Goal: Information Seeking & Learning: Learn about a topic

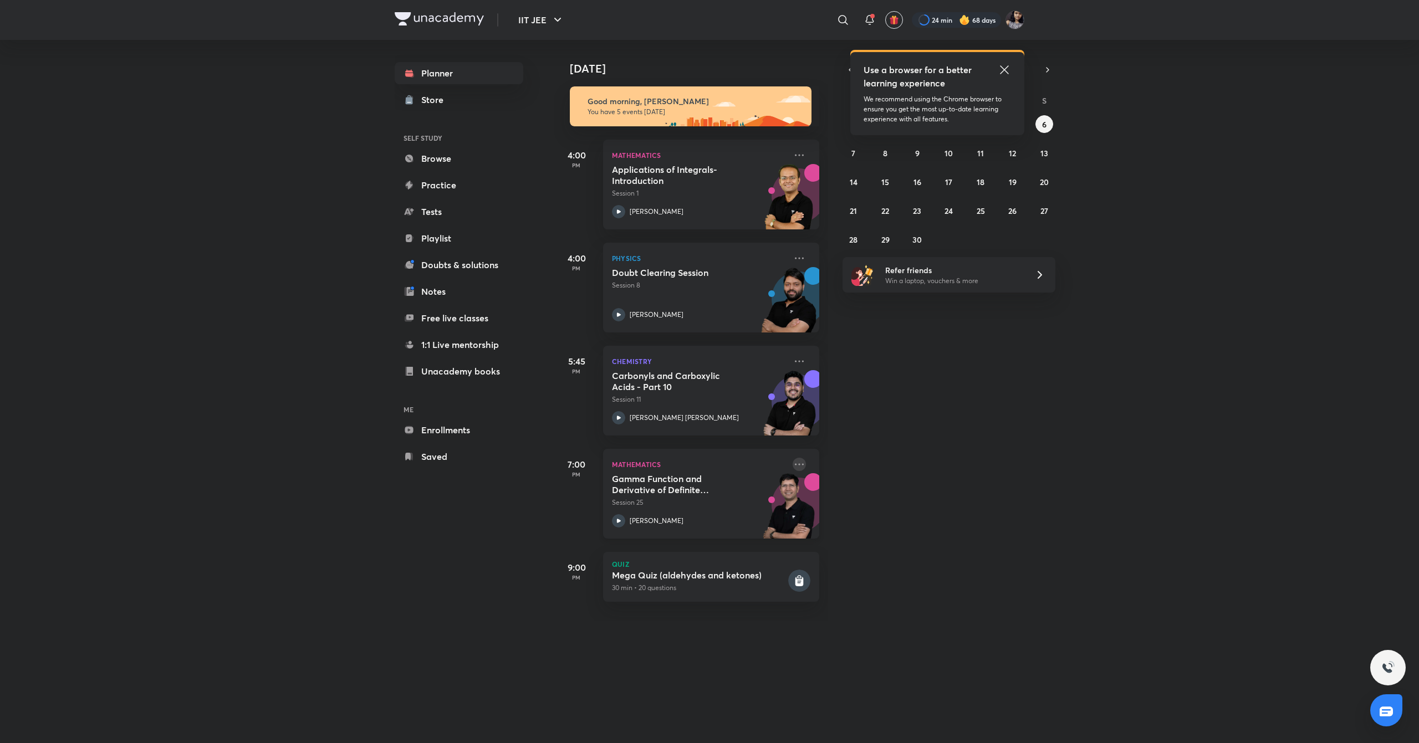
click at [792, 463] on icon at bounding box center [798, 464] width 13 height 13
click at [872, 576] on li "Go to course page" at bounding box center [866, 566] width 110 height 25
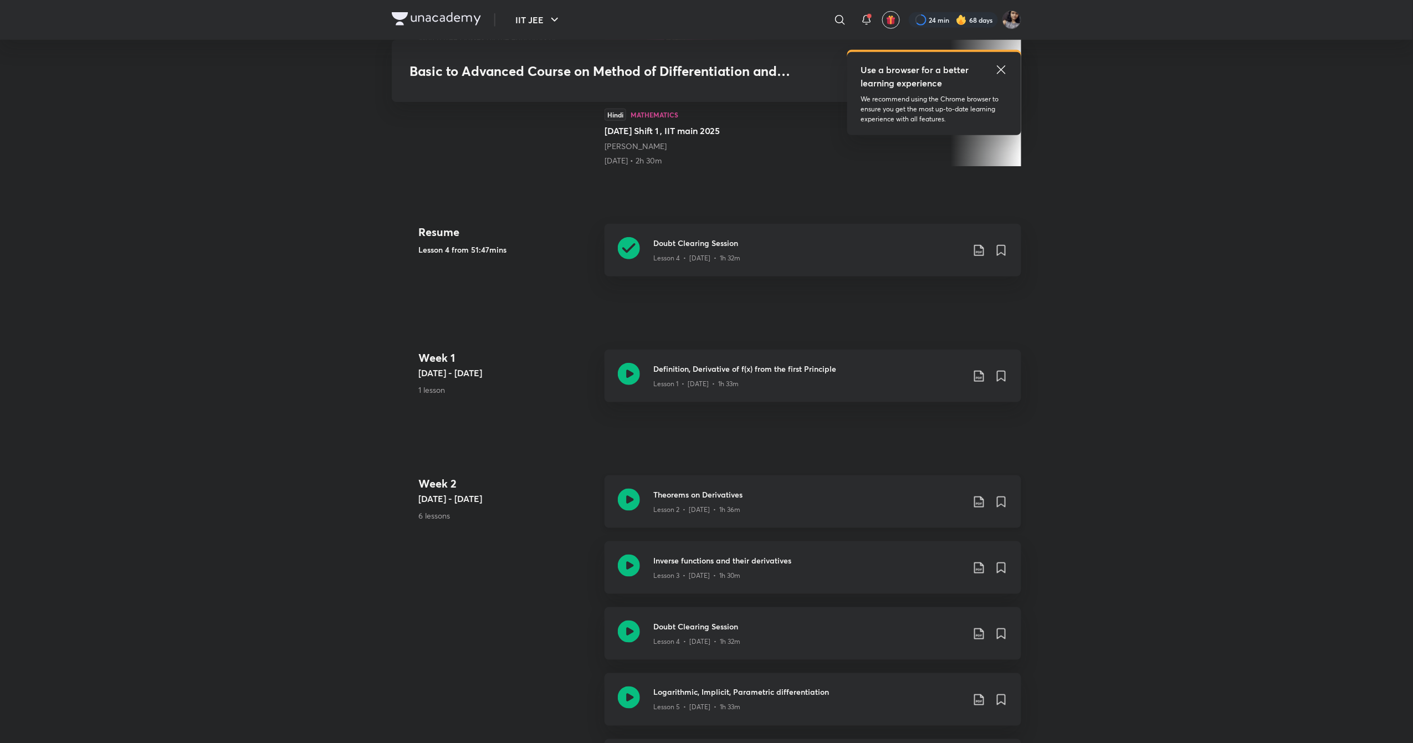
scroll to position [439, 0]
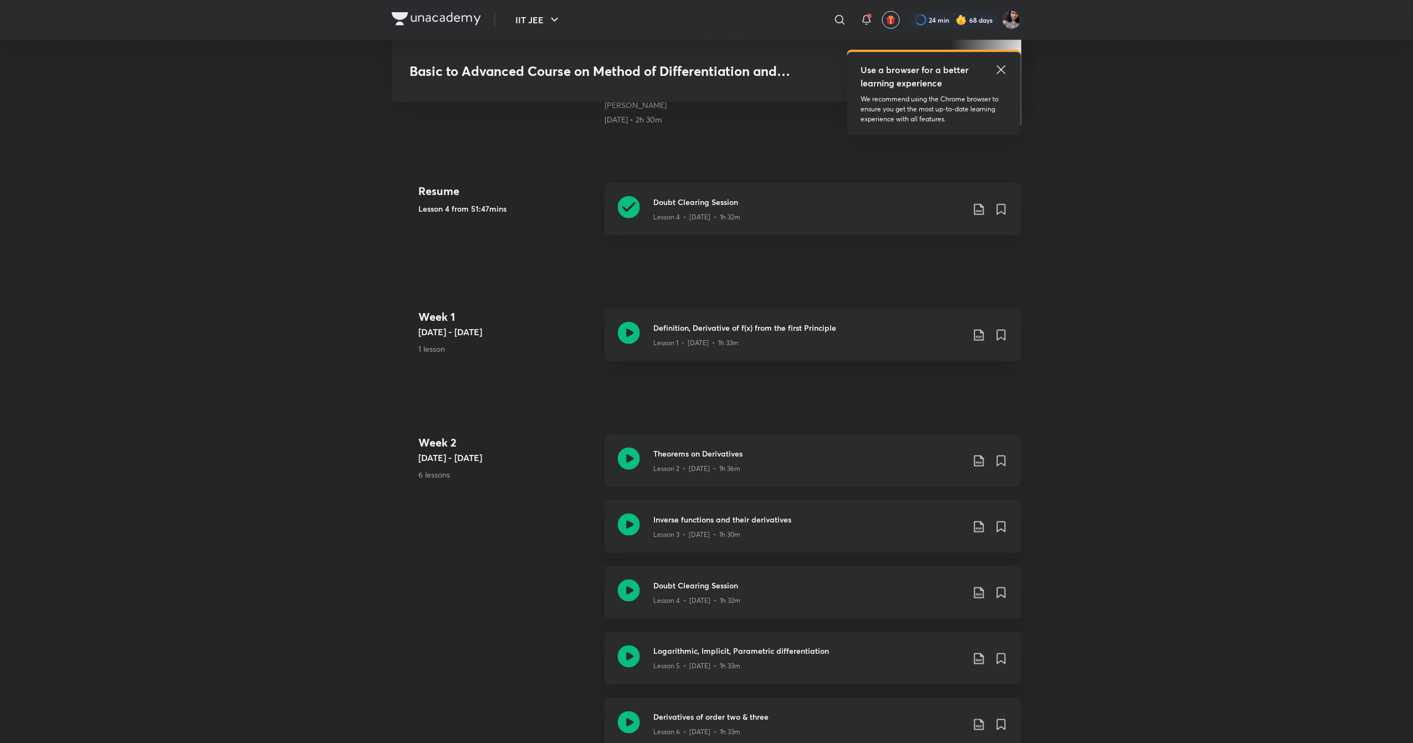
click at [626, 474] on div "Theorems on Derivatives Lesson 2 • [DATE] • 1h 36m" at bounding box center [813, 460] width 417 height 53
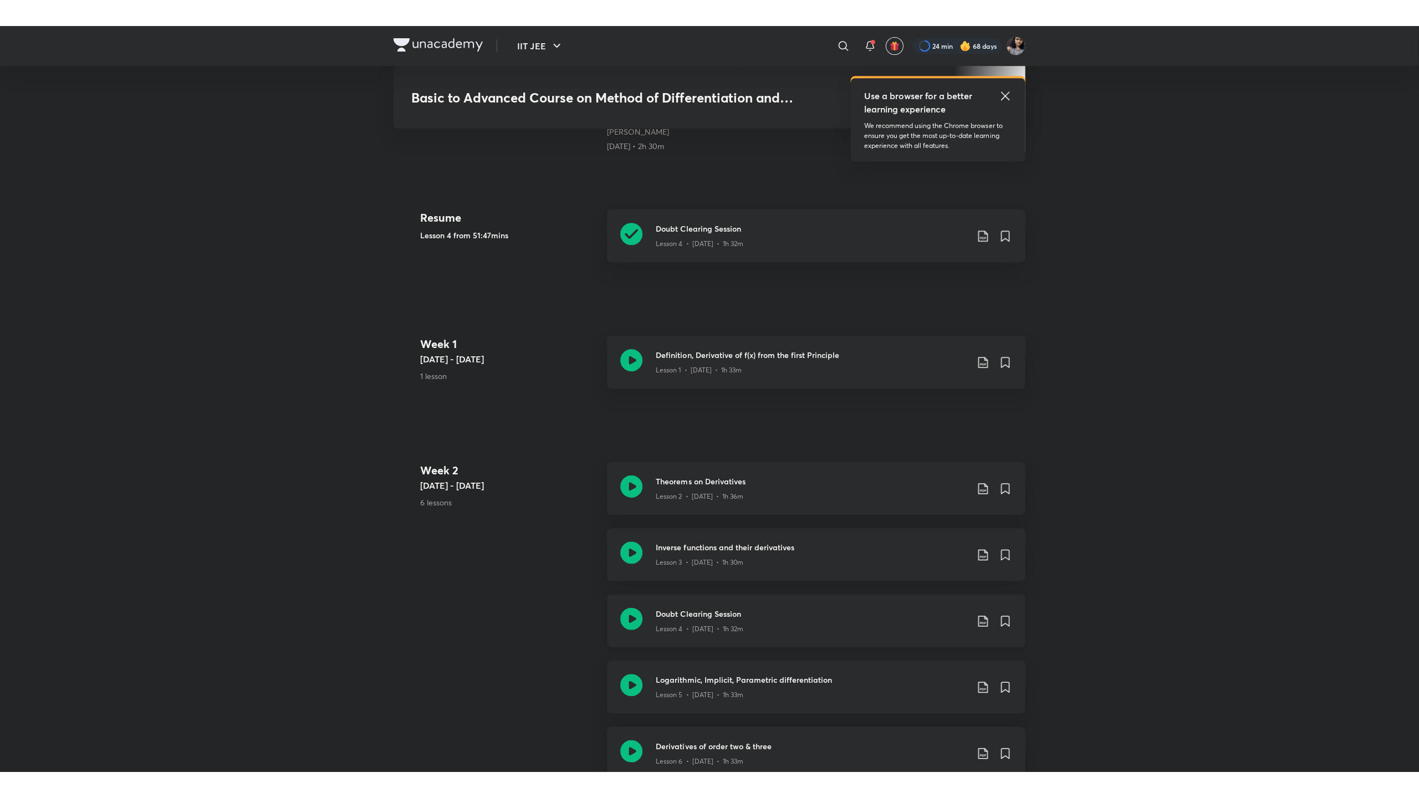
scroll to position [554, 0]
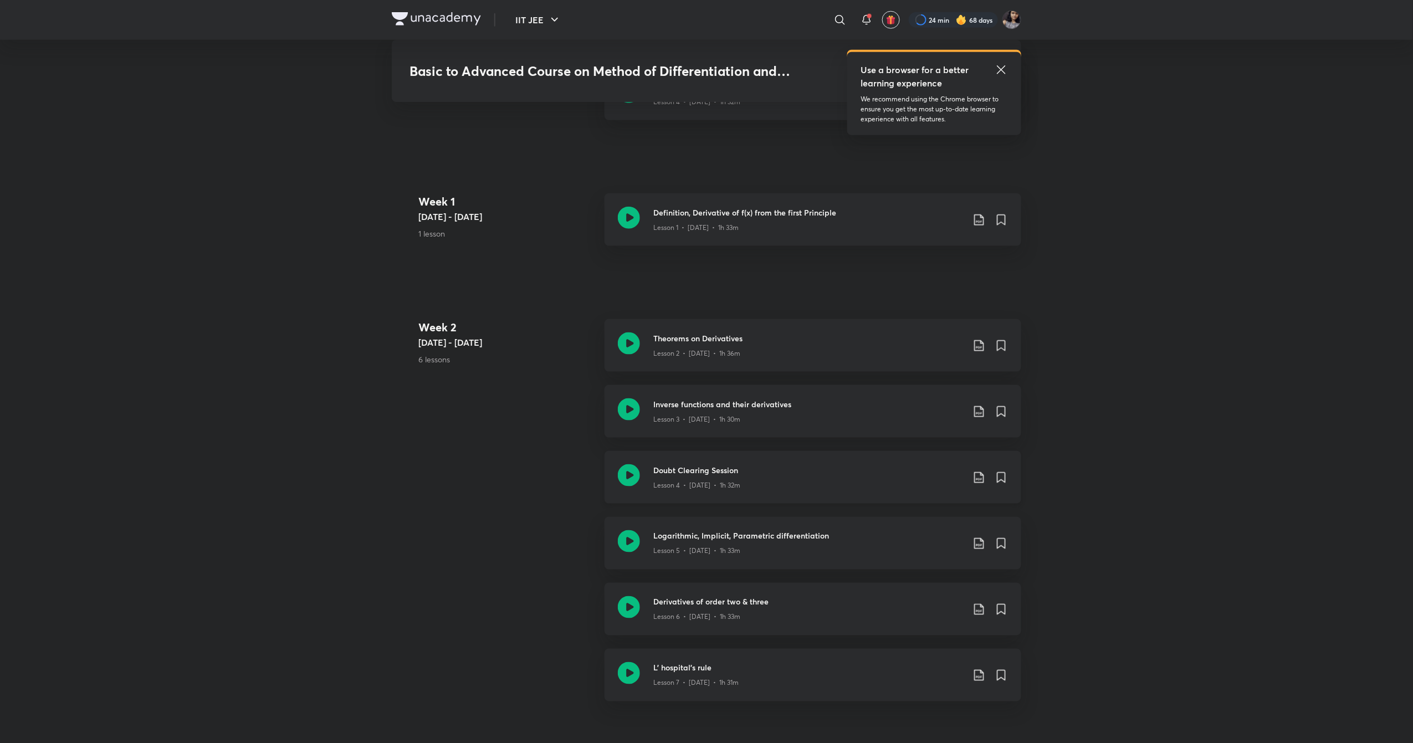
click at [636, 479] on icon at bounding box center [629, 475] width 22 height 22
